Goal: Contribute content: Add original content to the website for others to see

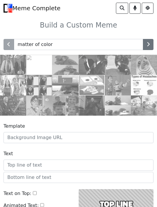
type input "matter of color"
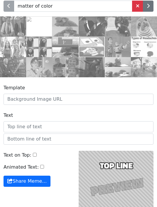
scroll to position [38, 0]
click at [135, 94] on input "Template" at bounding box center [79, 99] width 150 height 11
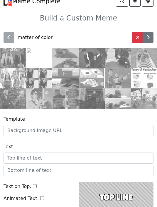
scroll to position [6, 0]
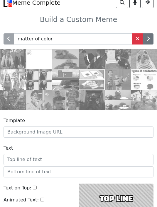
click at [136, 39] on span at bounding box center [138, 38] width 4 height 5
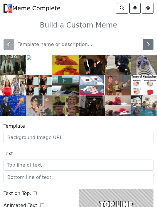
click at [147, 44] on icon "button" at bounding box center [148, 44] width 3 height 5
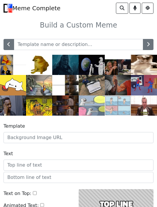
click at [145, 48] on button "button" at bounding box center [148, 44] width 11 height 11
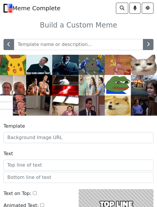
click at [146, 47] on button "button" at bounding box center [148, 44] width 11 height 11
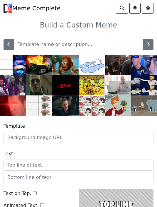
click at [147, 47] on button "button" at bounding box center [148, 44] width 11 height 11
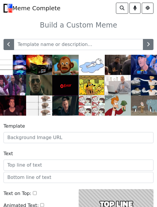
click at [147, 46] on icon "button" at bounding box center [148, 44] width 3 height 5
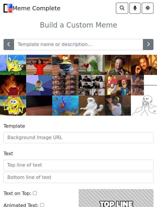
click at [8, 47] on button "button" at bounding box center [9, 44] width 11 height 11
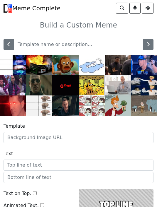
click at [119, 64] on img at bounding box center [118, 65] width 26 height 21
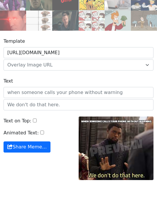
scroll to position [85, 0]
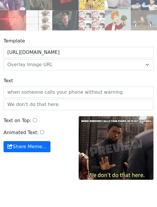
click at [133, 92] on input "Text" at bounding box center [79, 92] width 150 height 11
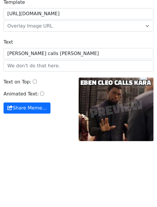
click at [73, 87] on input "Eben Cleo calls Kara" at bounding box center [79, 92] width 150 height 11
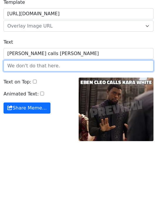
click at [94, 99] on input "text" at bounding box center [79, 104] width 150 height 11
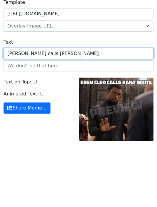
click at [14, 87] on input "Eben Cleo calls Kara white" at bounding box center [79, 92] width 150 height 11
click at [15, 87] on input "Eben Cleo calls Kara white" at bounding box center [79, 92] width 150 height 11
click at [11, 87] on input "Eben Cleo calls Kara white" at bounding box center [79, 92] width 150 height 11
click at [14, 87] on input "Eben Cleo calls Kara white" at bounding box center [79, 92] width 150 height 11
type input "C"
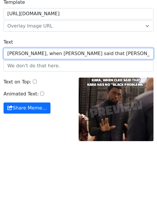
type input "Kara, when Cleo said that Kara has no “black problems”"
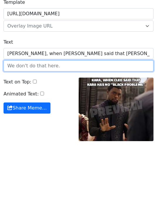
click at [76, 99] on input "text" at bounding box center [79, 104] width 150 height 11
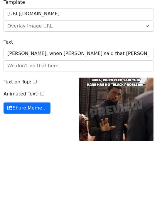
scroll to position [108, 0]
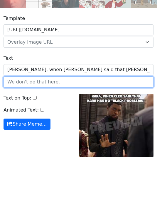
click at [46, 83] on input "text" at bounding box center [79, 82] width 150 height 11
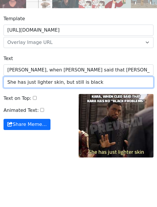
type input "She has just lighter skin, but still is black"
click at [91, 81] on input "She has just lighter skin, but still is black" at bounding box center [79, 82] width 150 height 11
click at [87, 83] on input "She has just lighter skin, but still is black" at bounding box center [79, 82] width 150 height 11
click at [90, 85] on input "She has just lighter skin, but still is black" at bounding box center [79, 82] width 150 height 11
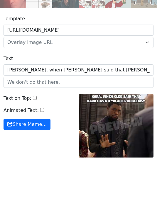
click at [33, 100] on input "Text on Top:" at bounding box center [35, 98] width 4 height 4
checkbox input "true"
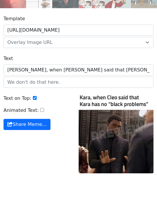
click at [38, 125] on button "Share Meme…" at bounding box center [27, 124] width 47 height 11
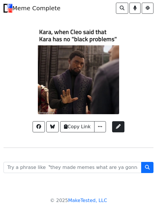
click at [101, 128] on span "button" at bounding box center [100, 126] width 6 height 5
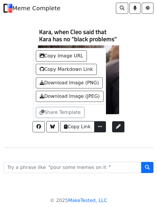
click at [91, 82] on link "Download Image (PNG)" at bounding box center [69, 82] width 67 height 11
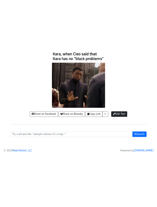
scroll to position [2, 0]
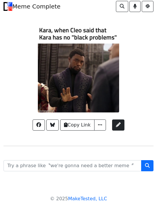
click at [102, 125] on span "button" at bounding box center [100, 125] width 6 height 5
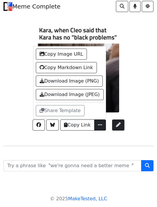
click at [92, 98] on link "Download Image (JPEG)" at bounding box center [70, 94] width 68 height 11
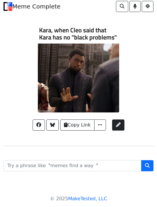
click at [103, 126] on span "button" at bounding box center [100, 125] width 6 height 5
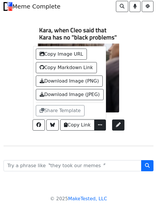
click at [116, 126] on span at bounding box center [118, 125] width 5 height 5
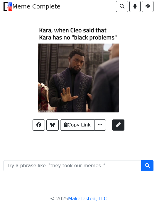
click at [100, 127] on span "button" at bounding box center [100, 125] width 6 height 5
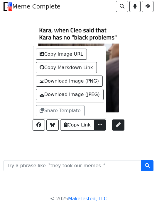
click at [79, 53] on button "Copy Image URL" at bounding box center [61, 54] width 51 height 11
